Goal: Transaction & Acquisition: Purchase product/service

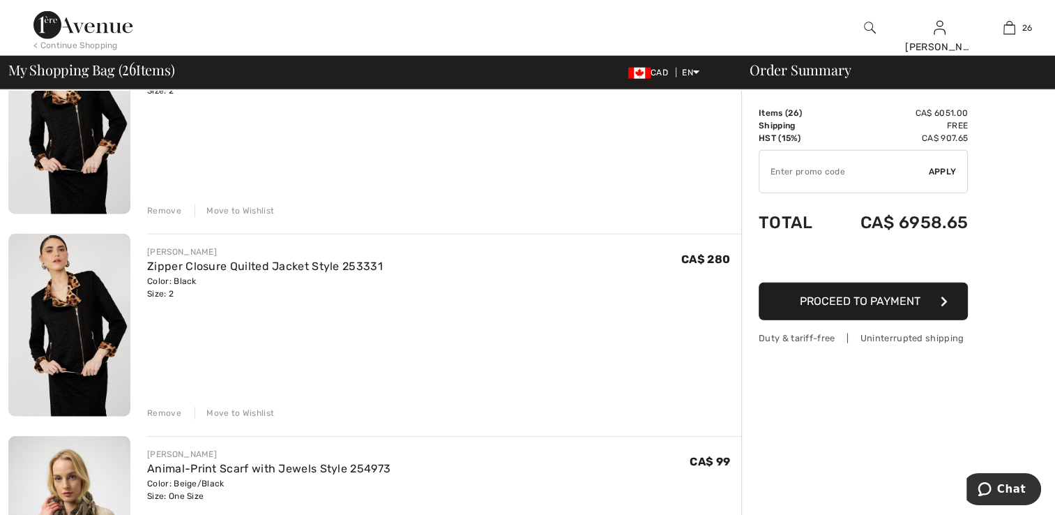
scroll to position [3626, 0]
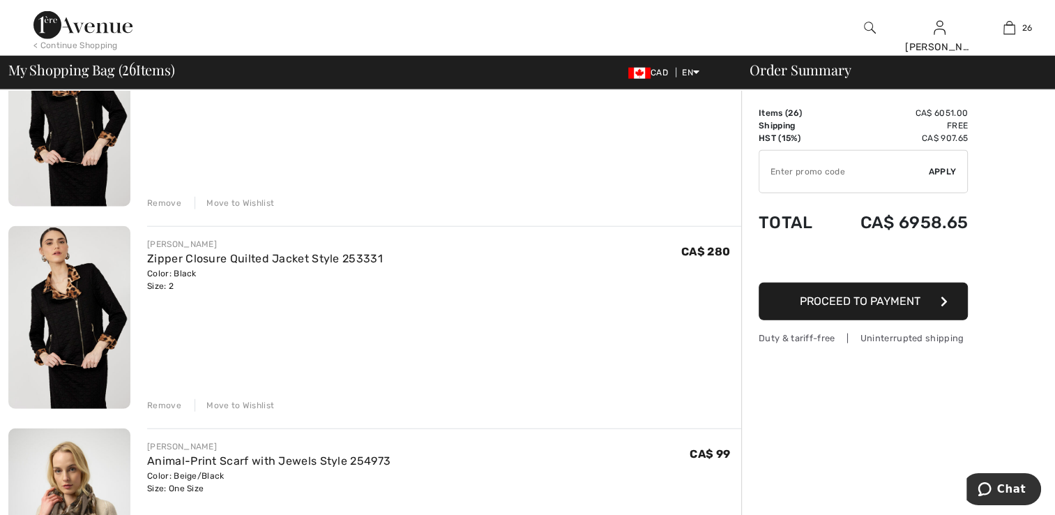
click at [261, 204] on div "Move to Wishlist" at bounding box center [235, 203] width 80 height 13
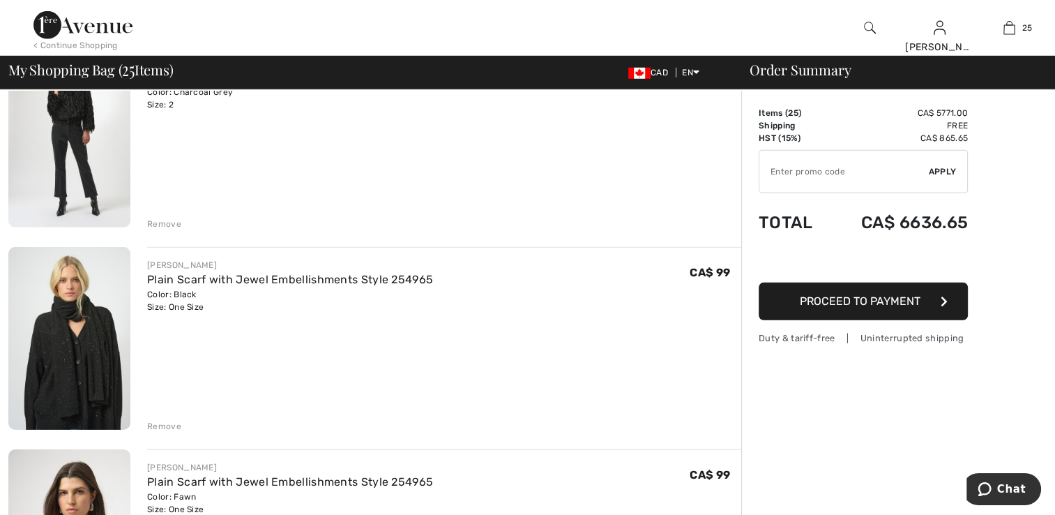
scroll to position [4377, 0]
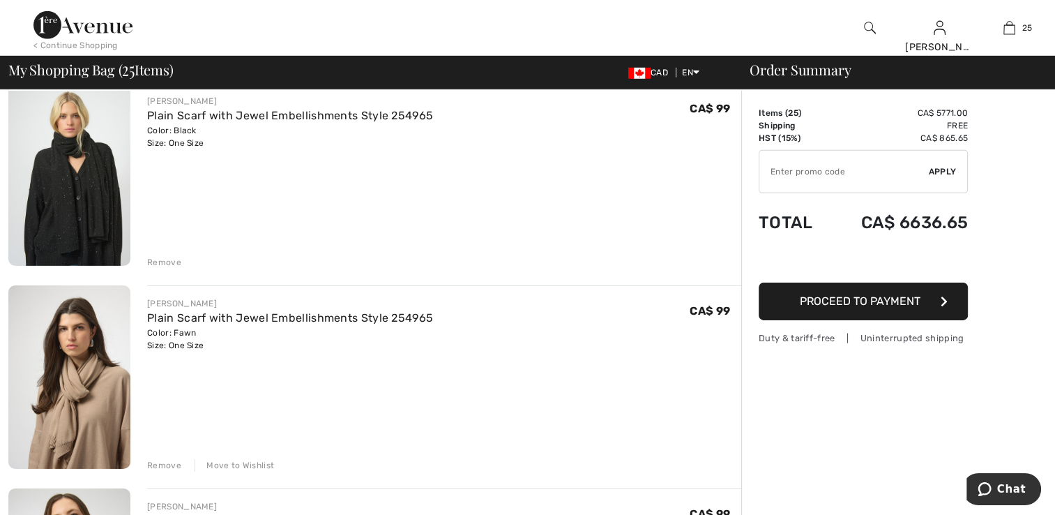
click at [162, 262] on div "Remove" at bounding box center [164, 262] width 34 height 13
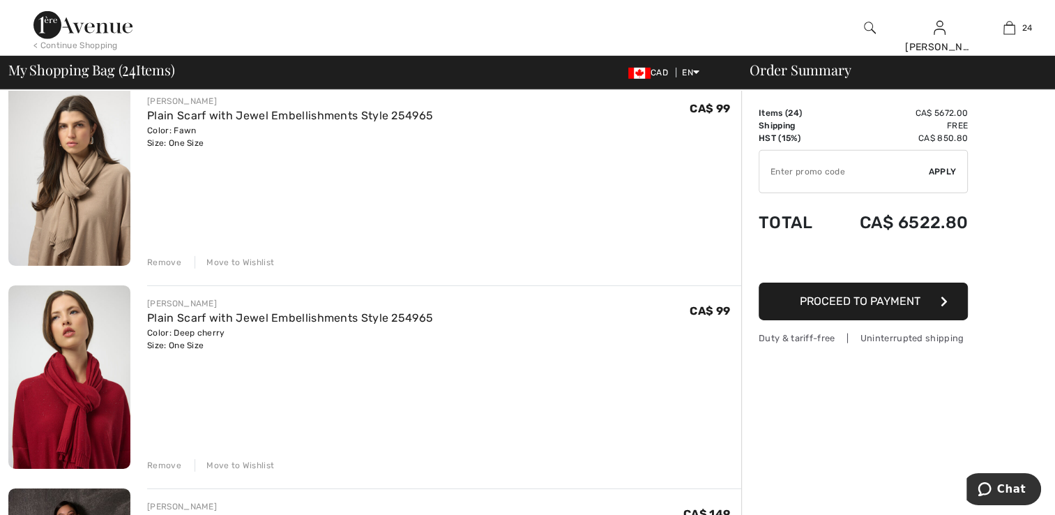
click at [230, 260] on div "Move to Wishlist" at bounding box center [235, 262] width 80 height 13
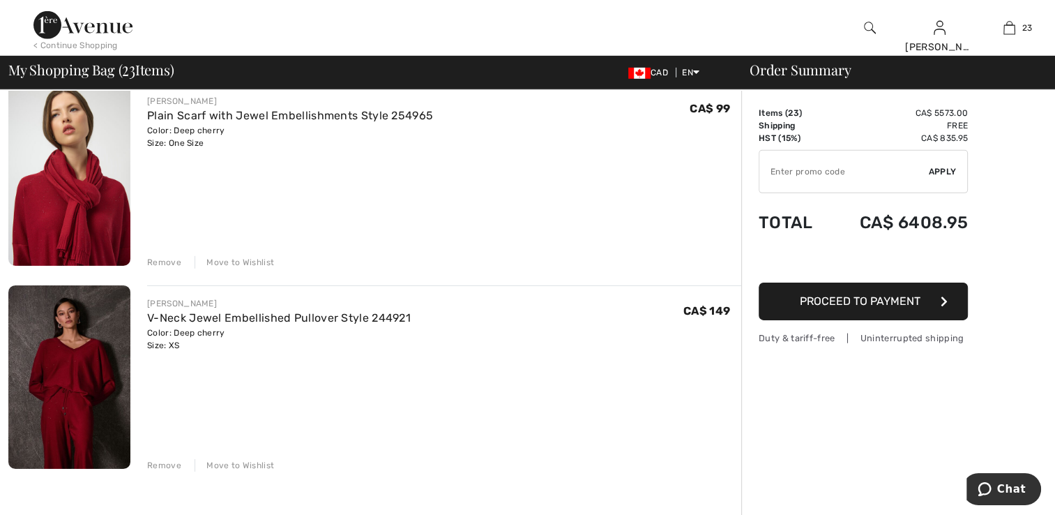
click at [232, 262] on div "Move to Wishlist" at bounding box center [235, 262] width 80 height 13
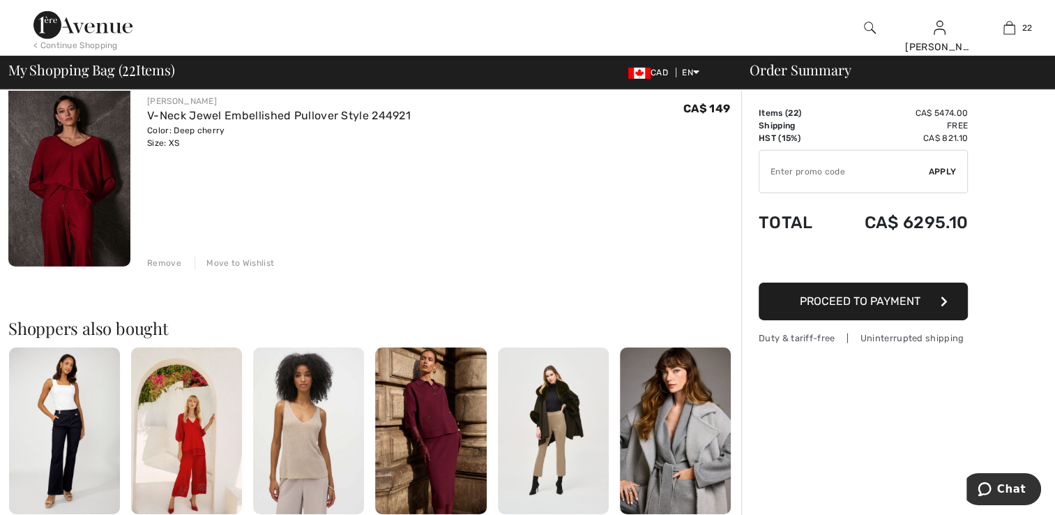
click at [227, 261] on div "Move to Wishlist" at bounding box center [235, 263] width 80 height 13
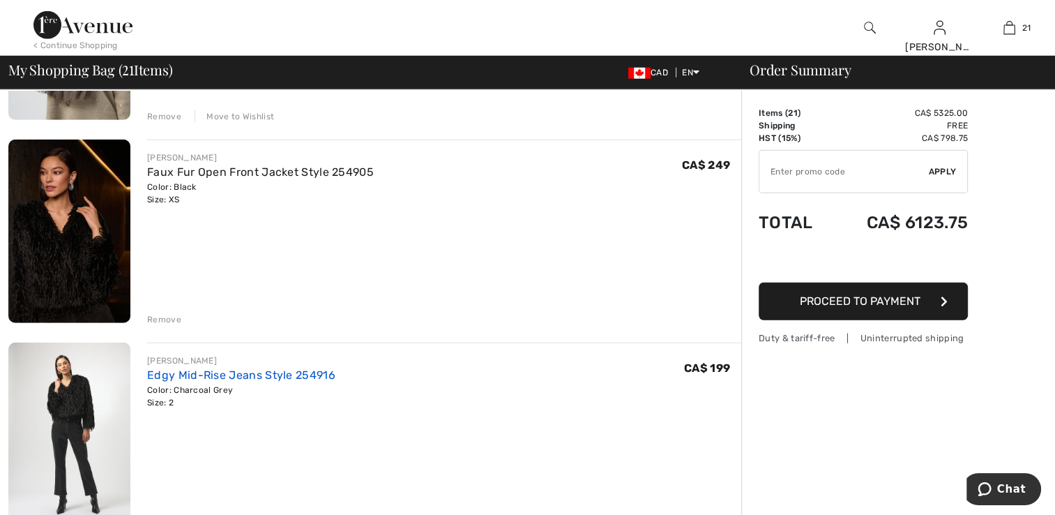
scroll to position [3889, 0]
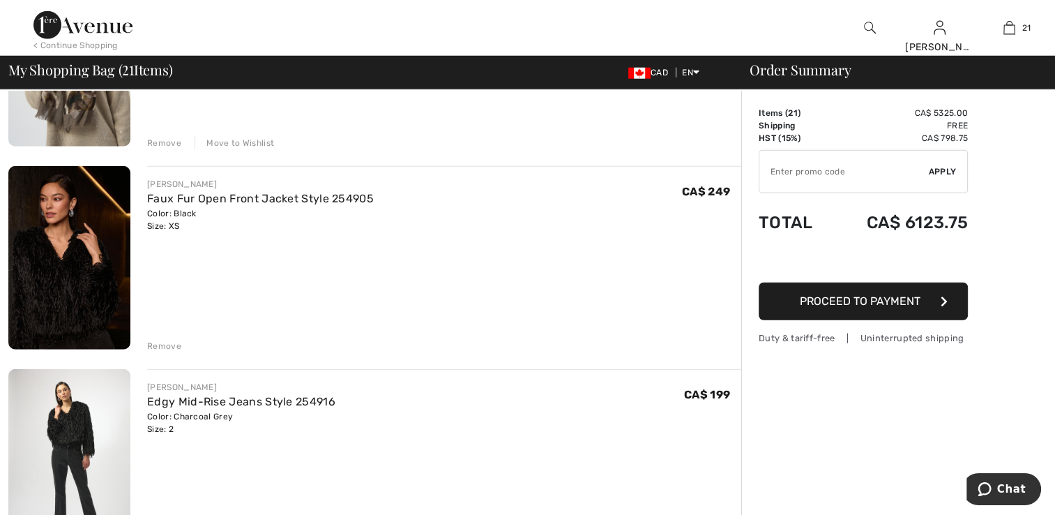
click at [95, 272] on img at bounding box center [69, 257] width 122 height 183
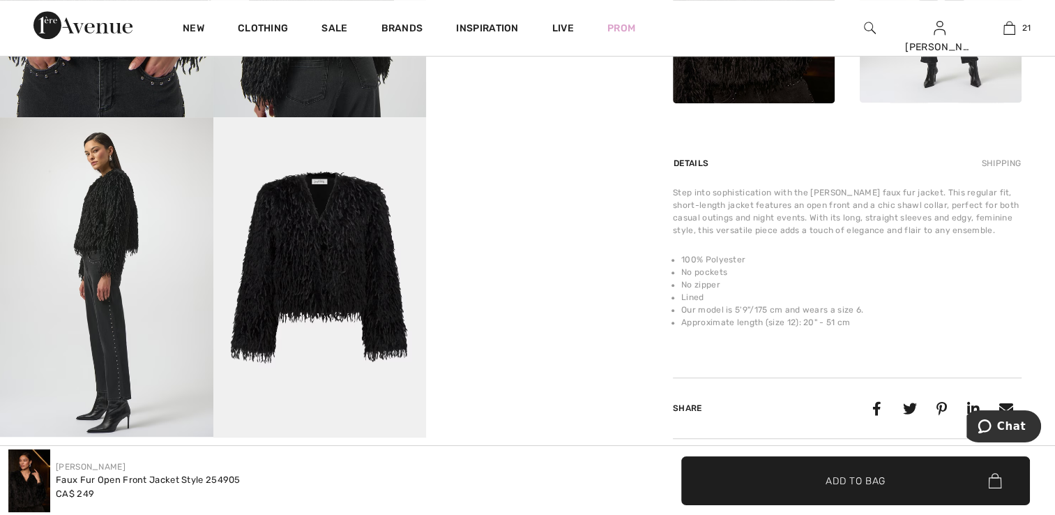
scroll to position [767, 0]
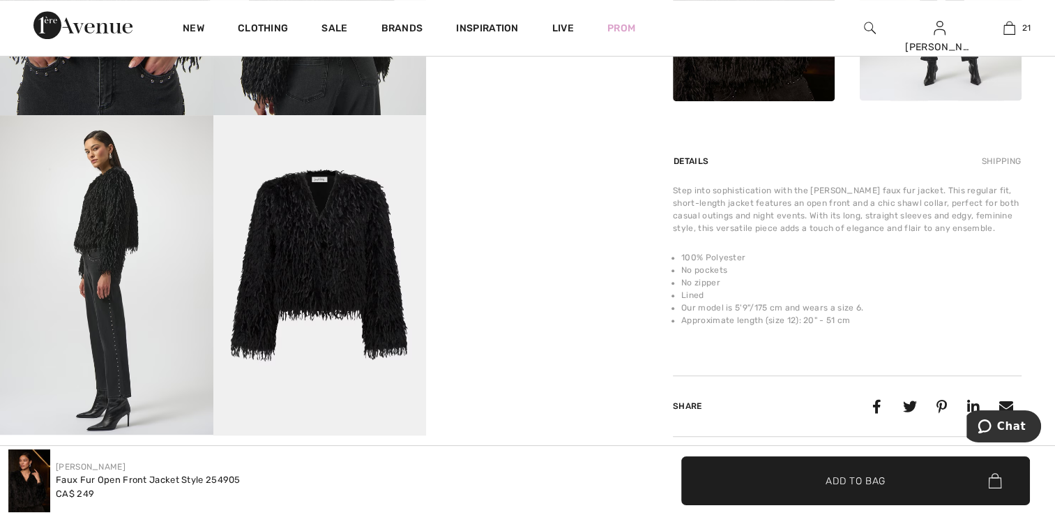
click at [150, 372] on img at bounding box center [106, 274] width 213 height 319
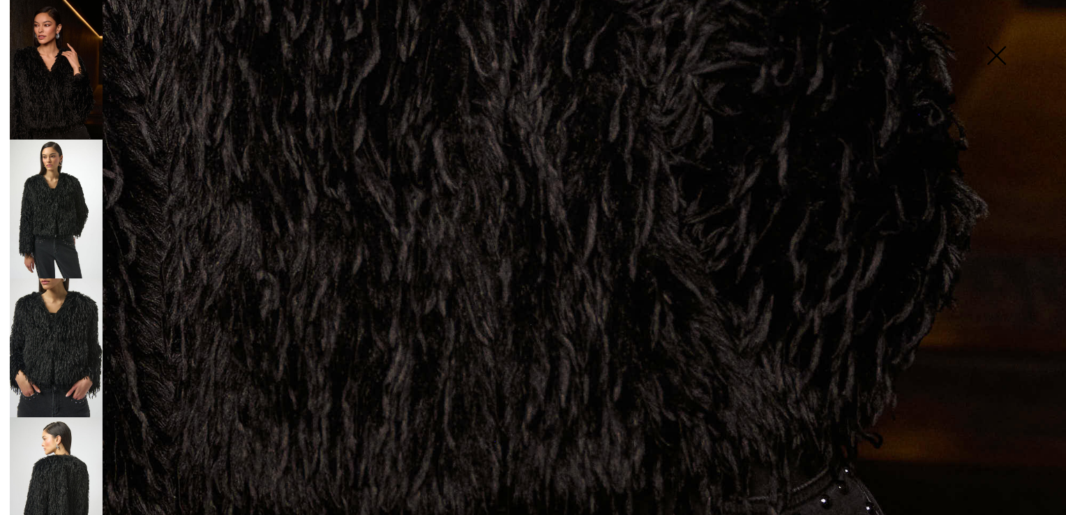
scroll to position [771, 0]
